Goal: Find specific page/section: Find specific page/section

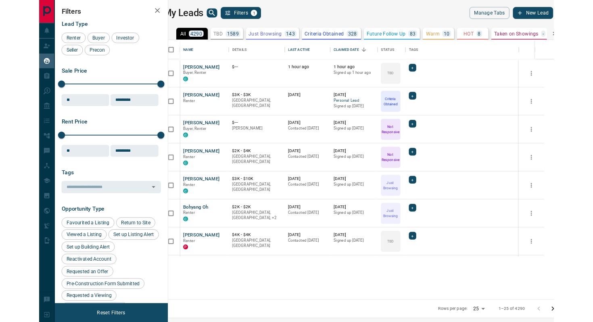
scroll to position [250, 441]
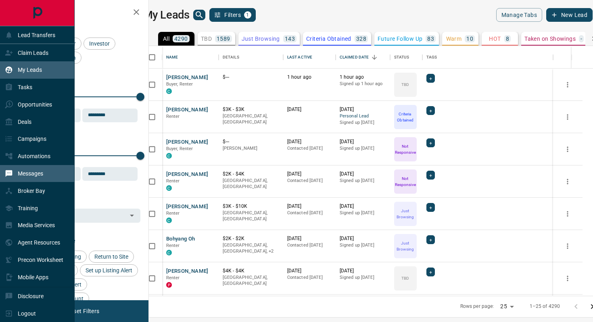
click at [32, 173] on p "Messages" at bounding box center [30, 173] width 25 height 6
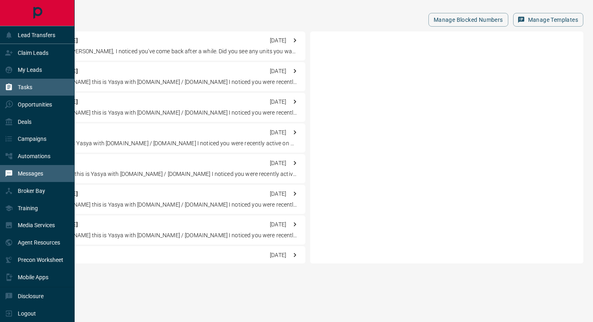
click at [33, 88] on div "Tasks" at bounding box center [37, 87] width 75 height 17
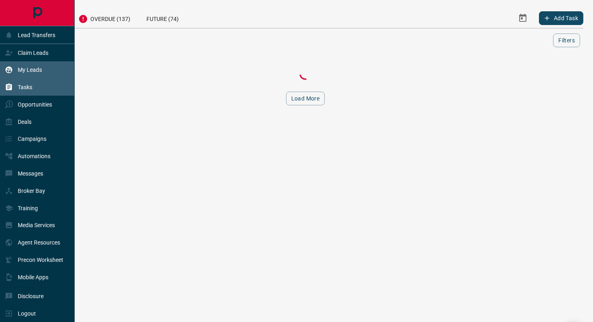
click at [33, 72] on p "My Leads" at bounding box center [30, 70] width 24 height 6
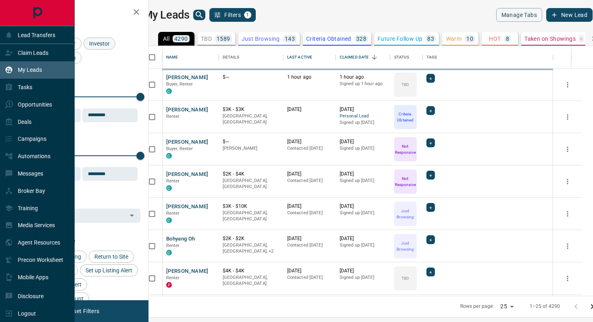
scroll to position [250, 441]
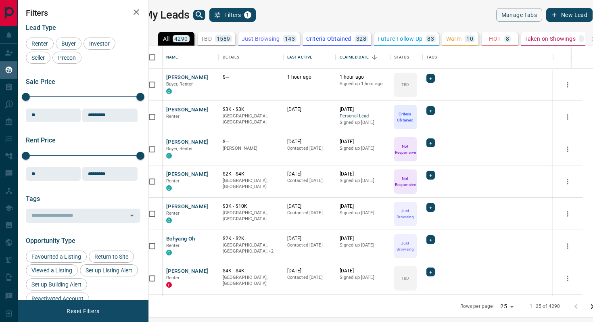
click at [209, 20] on body "Lead Transfers Claim Leads My Leads Tasks Opportunities Deals Campaigns Automat…" at bounding box center [296, 156] width 593 height 312
click at [203, 16] on icon "search button" at bounding box center [199, 14] width 7 height 7
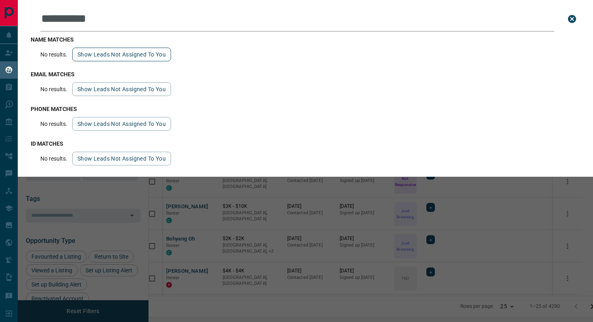
type input "**********"
click at [142, 55] on button "Show leads not assigned to you" at bounding box center [121, 55] width 99 height 14
